Goal: Navigation & Orientation: Find specific page/section

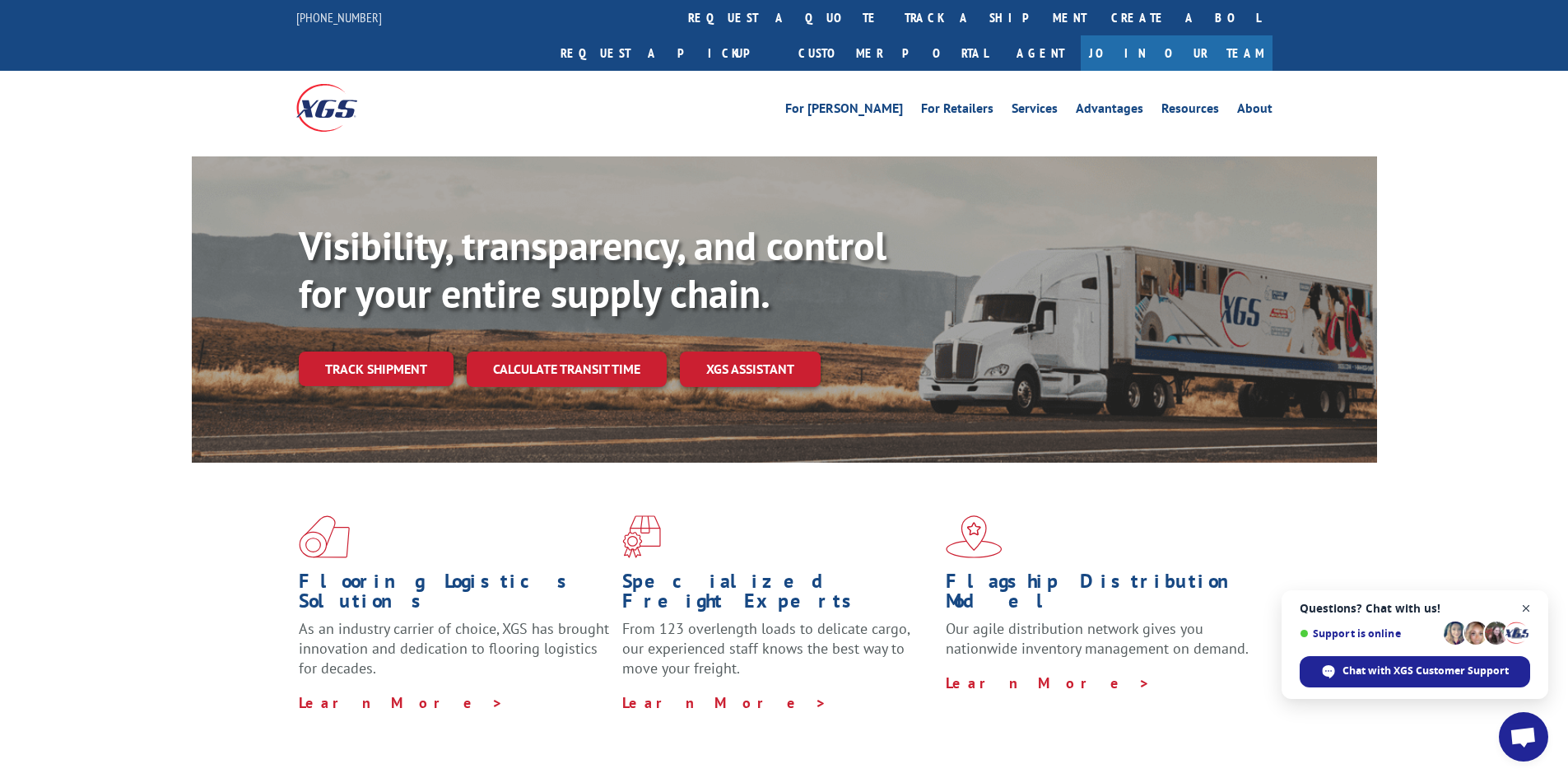
click at [1526, 612] on span "Open chat" at bounding box center [1526, 608] width 20 height 20
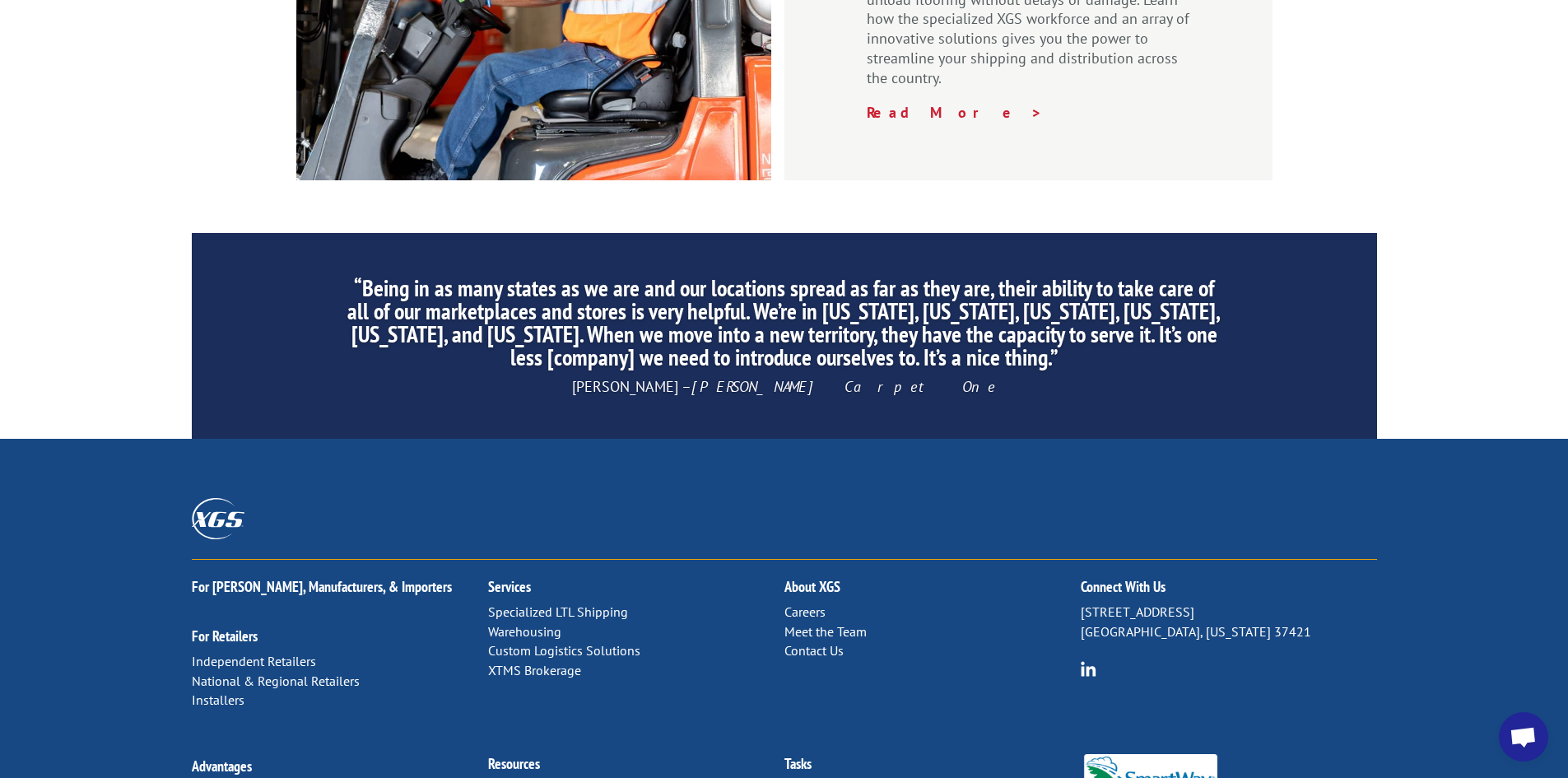
scroll to position [2480, 0]
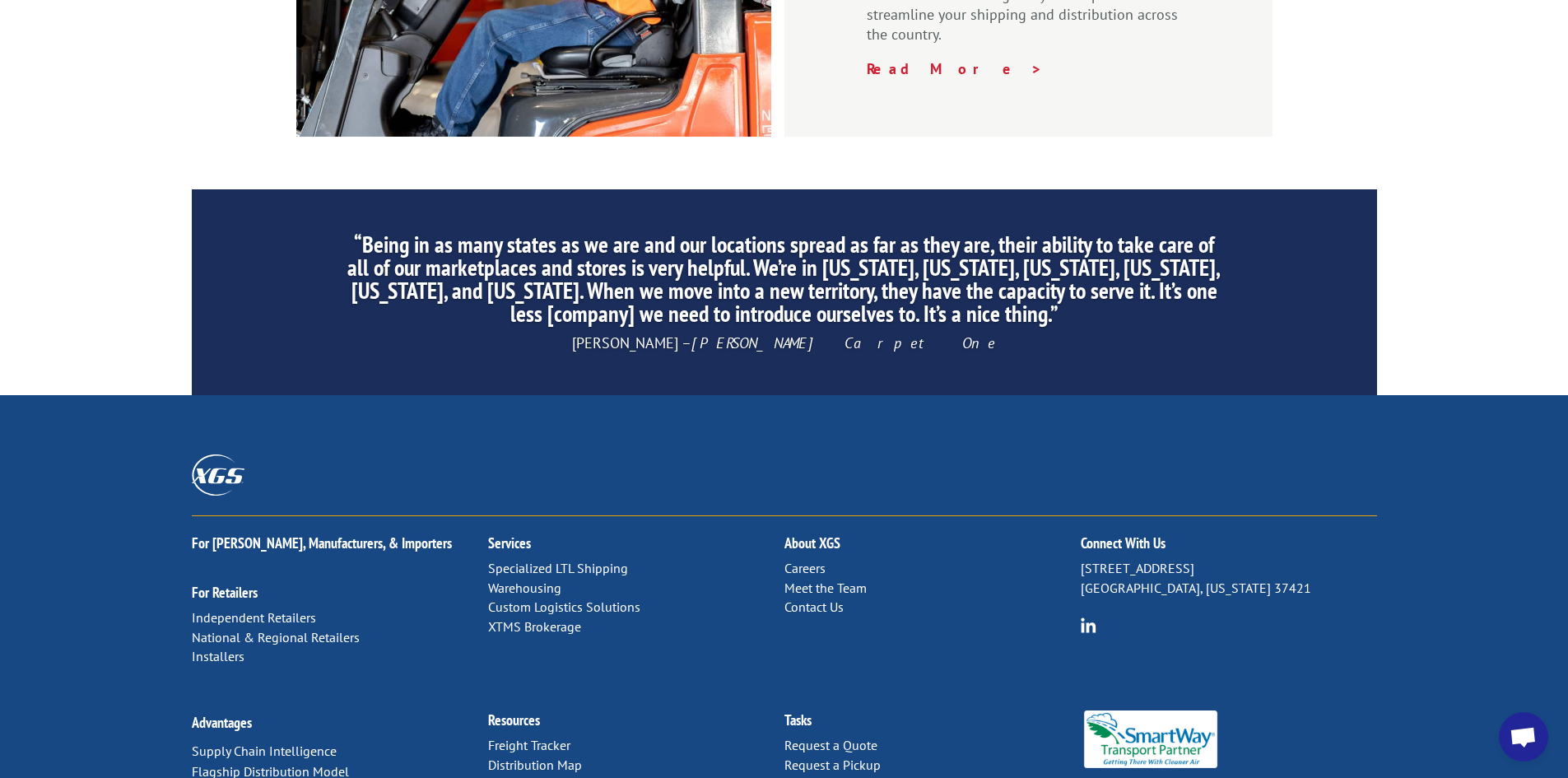
click at [814, 560] on link "Careers" at bounding box center [804, 568] width 42 height 16
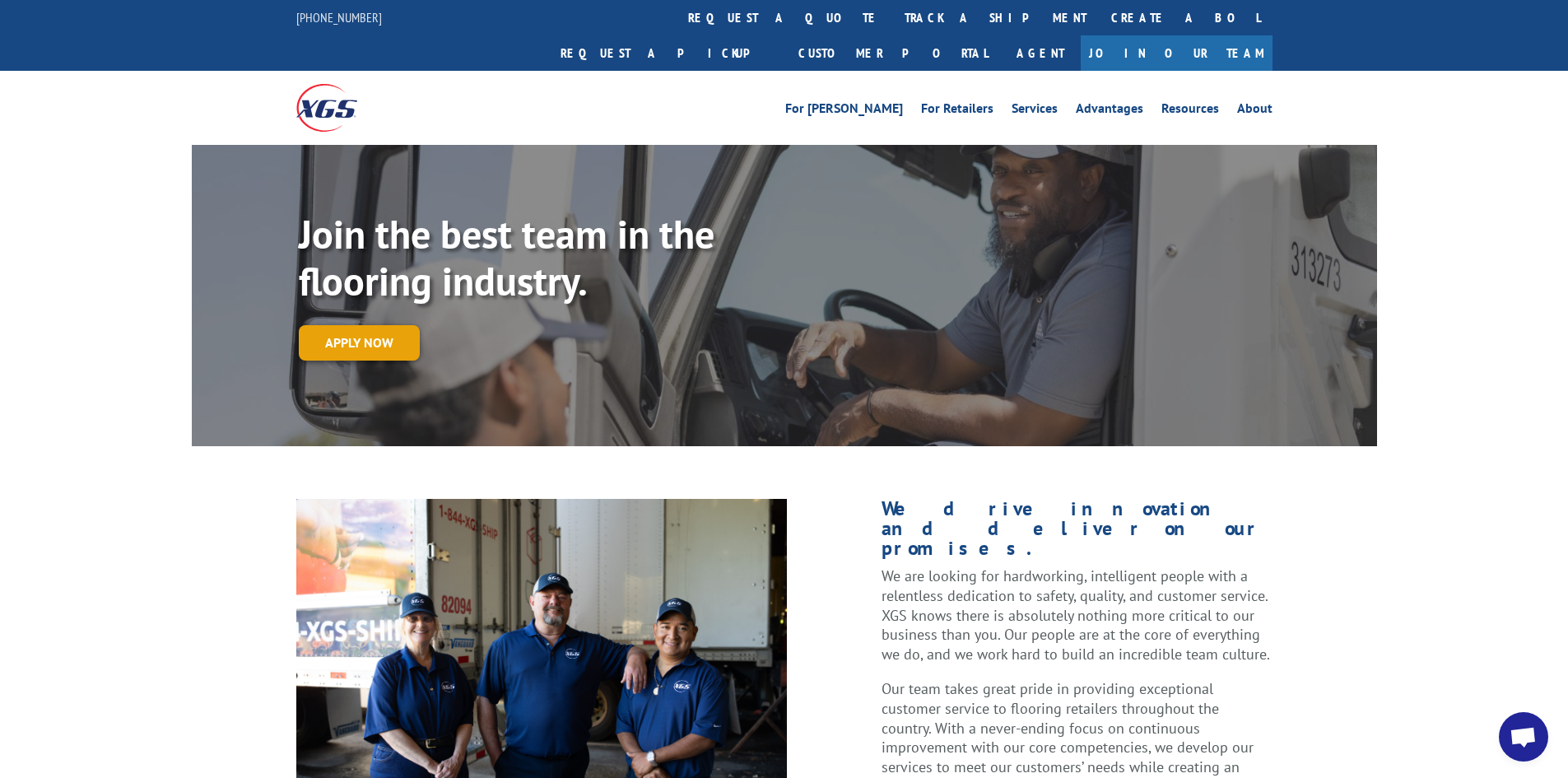
click at [364, 325] on link "Apply now" at bounding box center [358, 343] width 121 height 36
